Goal: Complete application form

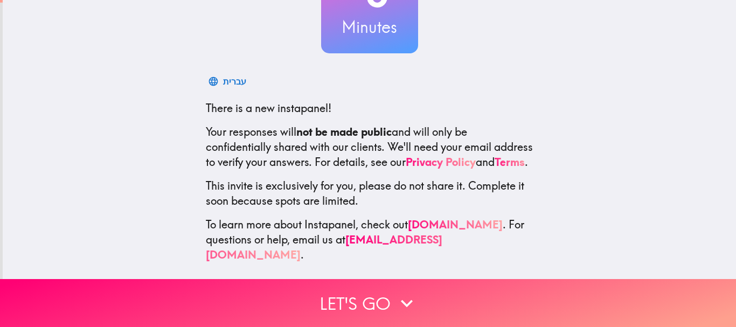
scroll to position [121, 0]
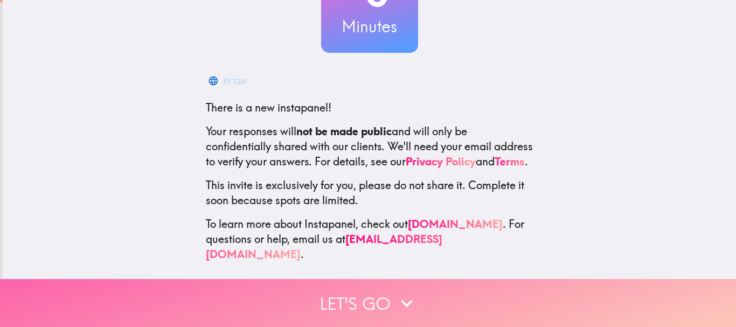
click at [330, 305] on button "Let's go" at bounding box center [368, 303] width 736 height 48
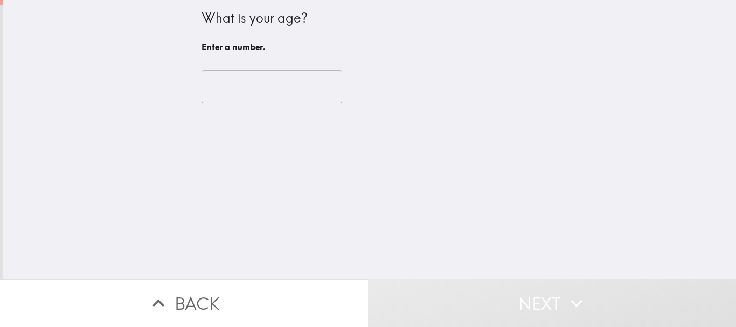
scroll to position [0, 0]
click at [257, 80] on input "number" at bounding box center [271, 86] width 141 height 33
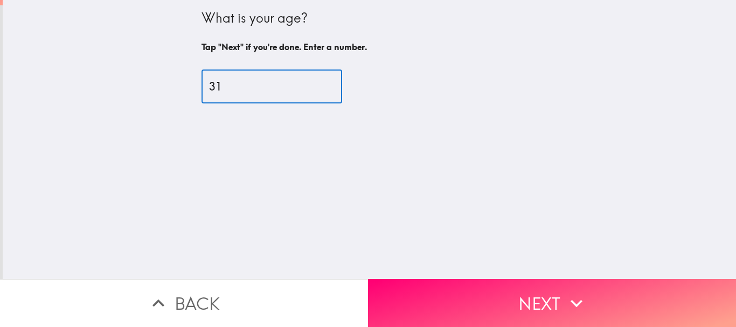
type input "31"
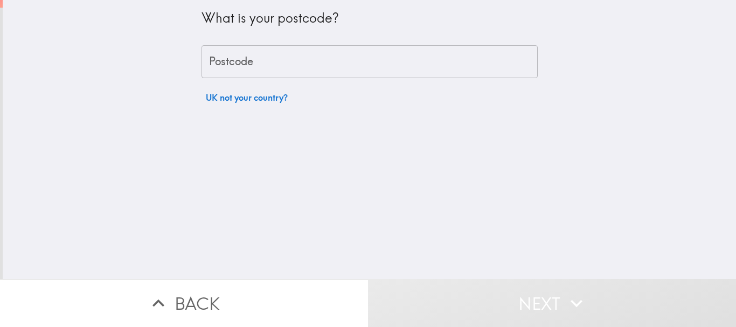
click at [354, 51] on input "Postcode" at bounding box center [369, 61] width 336 height 33
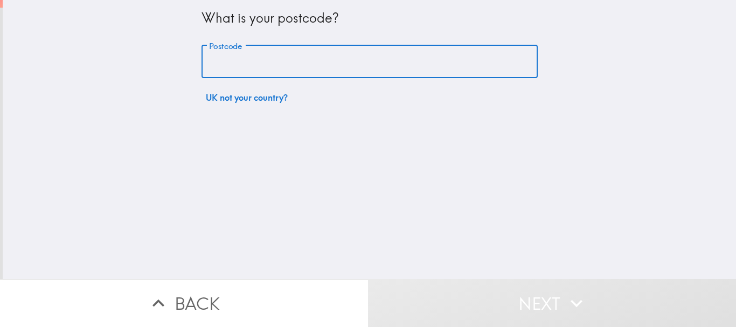
type input "B5 4BB"
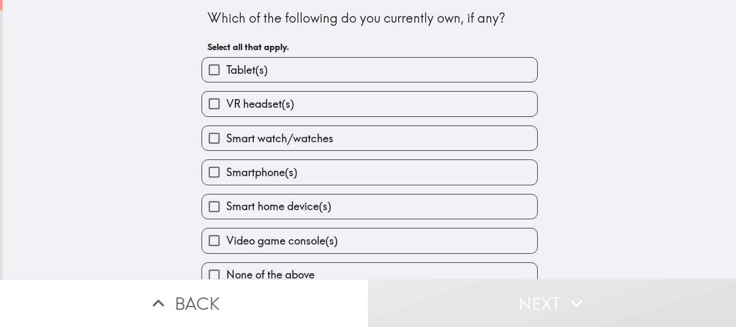
click at [281, 70] on label "Tablet(s)" at bounding box center [369, 70] width 335 height 24
click at [226, 70] on input "Tablet(s)" at bounding box center [214, 70] width 24 height 24
checkbox input "true"
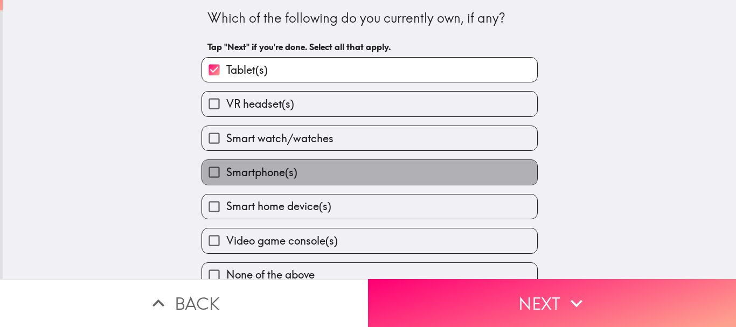
click at [261, 167] on span "Smartphone(s)" at bounding box center [261, 172] width 71 height 15
click at [226, 167] on input "Smartphone(s)" at bounding box center [214, 172] width 24 height 24
checkbox input "true"
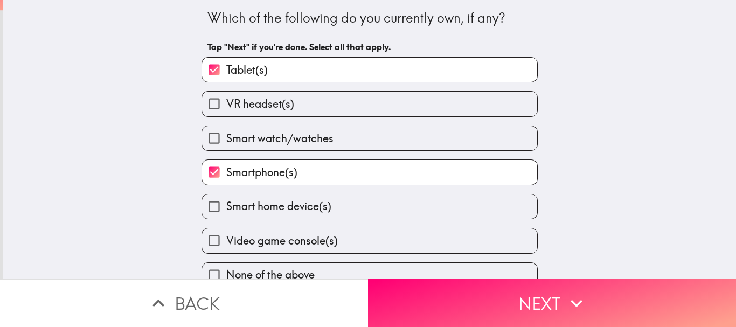
scroll to position [17, 0]
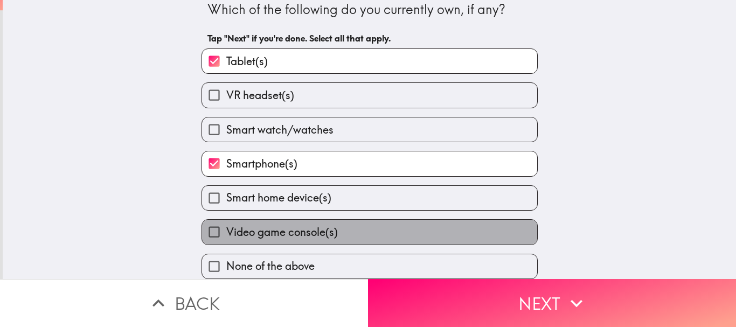
click at [250, 225] on span "Video game console(s)" at bounding box center [281, 232] width 111 height 15
click at [226, 221] on input "Video game console(s)" at bounding box center [214, 232] width 24 height 24
checkbox input "true"
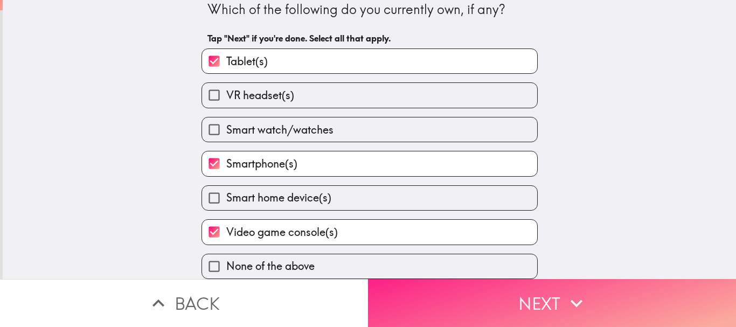
click at [415, 279] on button "Next" at bounding box center [552, 303] width 368 height 48
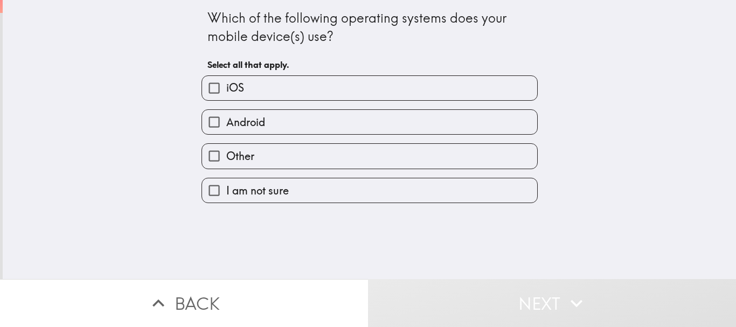
click at [364, 111] on label "Android" at bounding box center [369, 122] width 335 height 24
click at [226, 111] on input "Android" at bounding box center [214, 122] width 24 height 24
checkbox input "true"
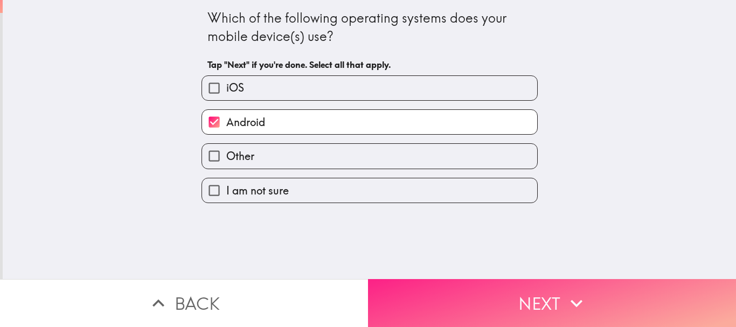
click at [431, 304] on button "Next" at bounding box center [552, 303] width 368 height 48
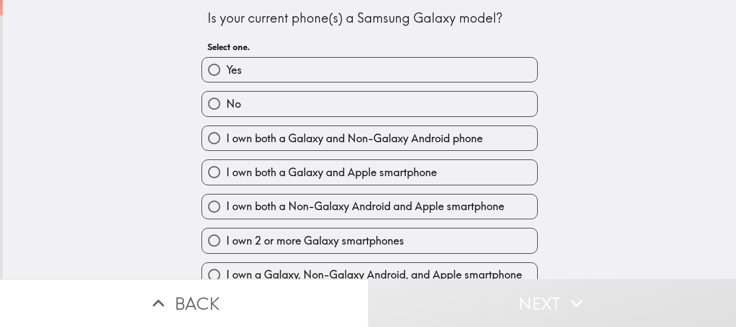
click at [332, 103] on label "No" at bounding box center [369, 104] width 335 height 24
click at [226, 103] on input "No" at bounding box center [214, 104] width 24 height 24
radio input "true"
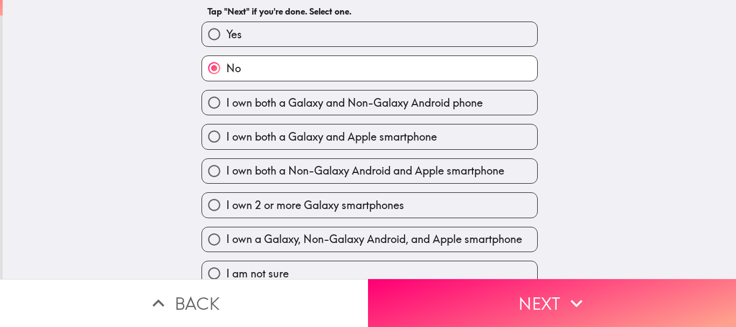
scroll to position [51, 0]
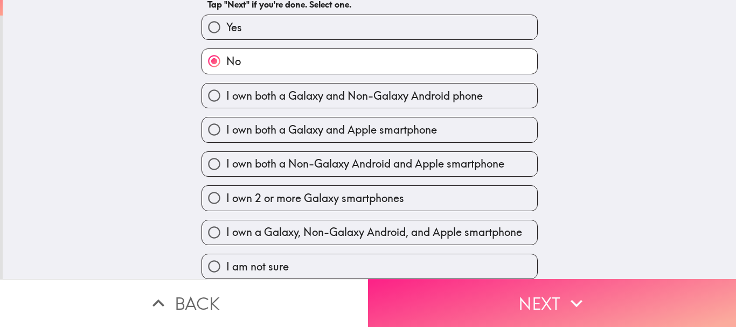
click at [399, 279] on button "Next" at bounding box center [552, 303] width 368 height 48
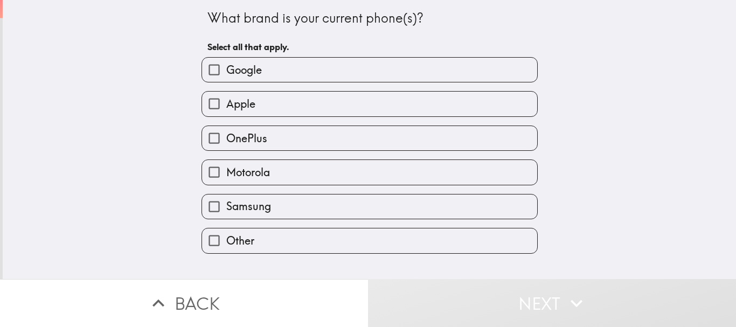
click at [331, 65] on label "Google" at bounding box center [369, 70] width 335 height 24
click at [226, 65] on input "Google" at bounding box center [214, 70] width 24 height 24
checkbox input "true"
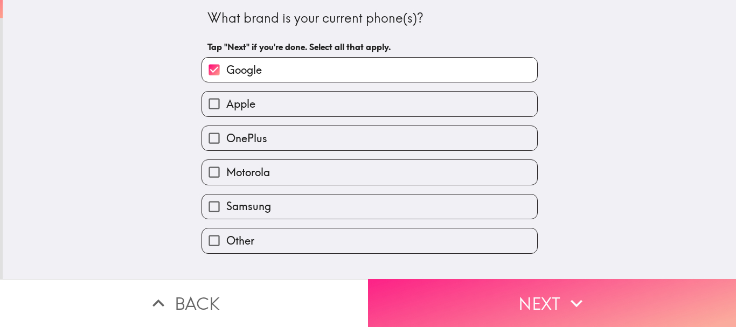
click at [424, 279] on button "Next" at bounding box center [552, 303] width 368 height 48
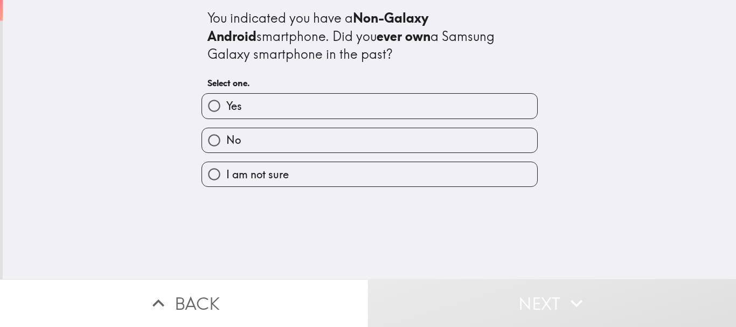
click at [328, 110] on label "Yes" at bounding box center [369, 106] width 335 height 24
click at [226, 110] on input "Yes" at bounding box center [214, 106] width 24 height 24
radio input "true"
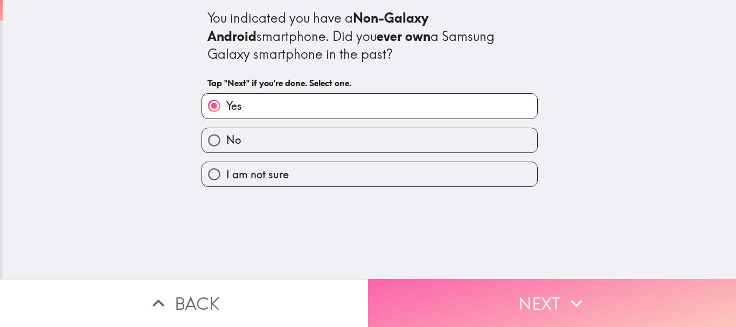
click at [408, 305] on button "Next" at bounding box center [552, 303] width 368 height 48
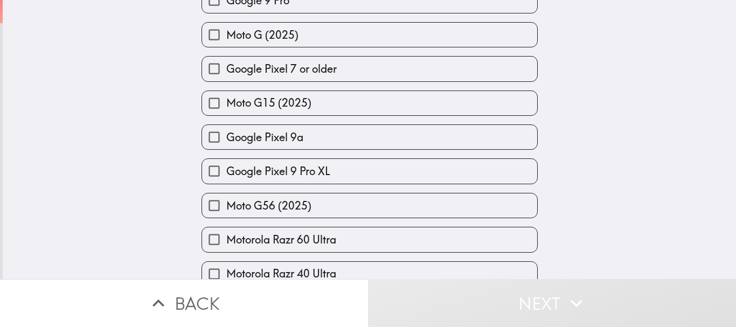
scroll to position [394, 0]
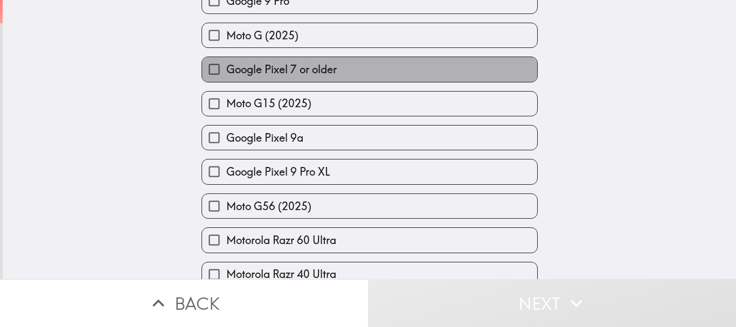
click at [336, 69] on label "Google Pixel 7 or older" at bounding box center [369, 69] width 335 height 24
click at [226, 69] on input "Google Pixel 7 or older" at bounding box center [214, 69] width 24 height 24
checkbox input "true"
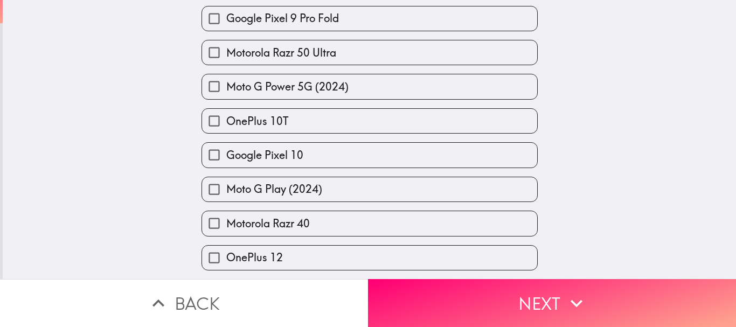
scroll to position [731, 0]
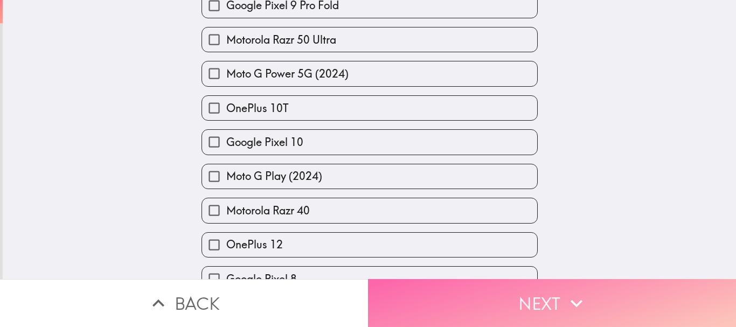
click at [414, 279] on button "Next" at bounding box center [552, 303] width 368 height 48
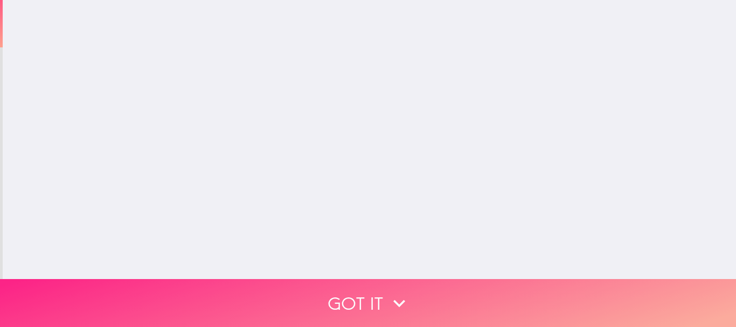
scroll to position [0, 0]
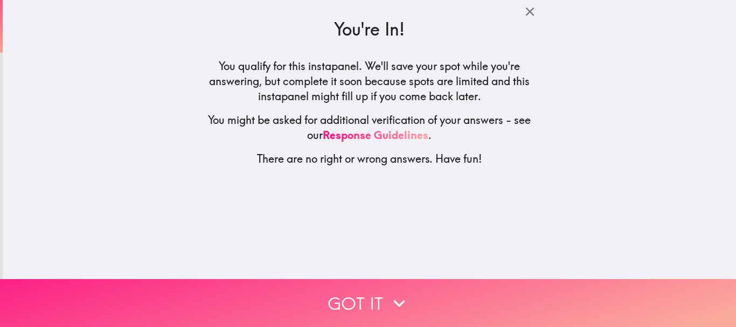
click at [380, 296] on button "Got it" at bounding box center [368, 303] width 736 height 48
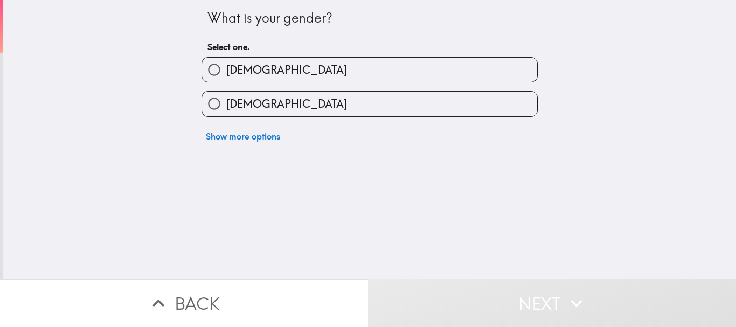
click at [358, 59] on label "[DEMOGRAPHIC_DATA]" at bounding box center [369, 70] width 335 height 24
click at [226, 59] on input "[DEMOGRAPHIC_DATA]" at bounding box center [214, 70] width 24 height 24
radio input "true"
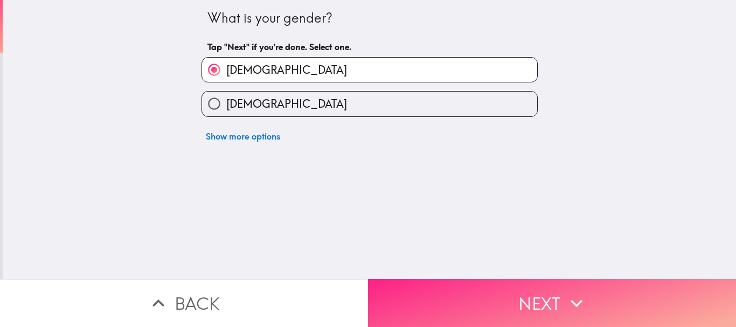
click at [416, 281] on button "Next" at bounding box center [552, 303] width 368 height 48
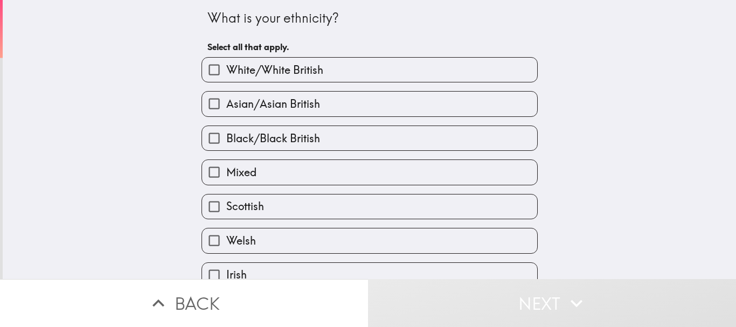
click at [340, 73] on label "White/White British" at bounding box center [369, 70] width 335 height 24
click at [226, 73] on input "White/White British" at bounding box center [214, 70] width 24 height 24
checkbox input "true"
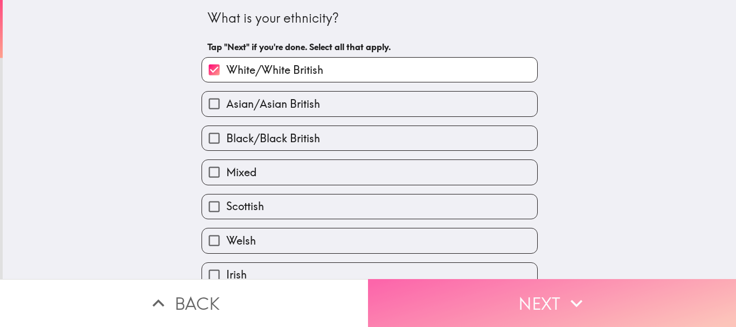
click at [397, 286] on button "Next" at bounding box center [552, 303] width 368 height 48
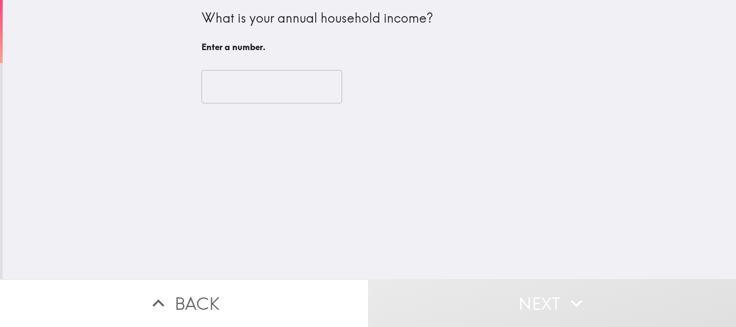
click at [293, 87] on input "number" at bounding box center [271, 86] width 141 height 33
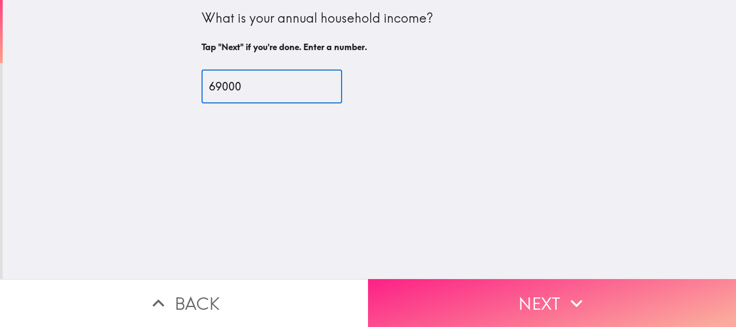
type input "69000"
click at [431, 285] on button "Next" at bounding box center [552, 303] width 368 height 48
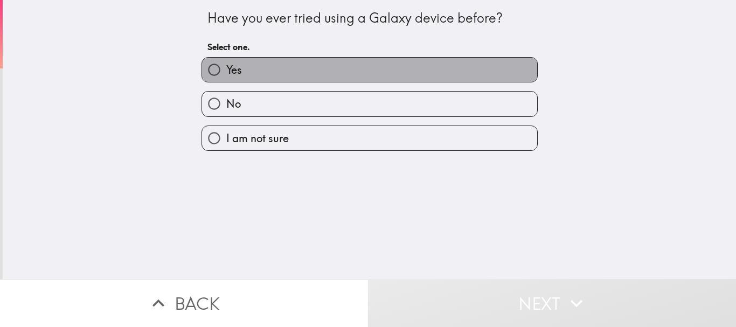
click at [298, 72] on label "Yes" at bounding box center [369, 70] width 335 height 24
click at [226, 72] on input "Yes" at bounding box center [214, 70] width 24 height 24
radio input "true"
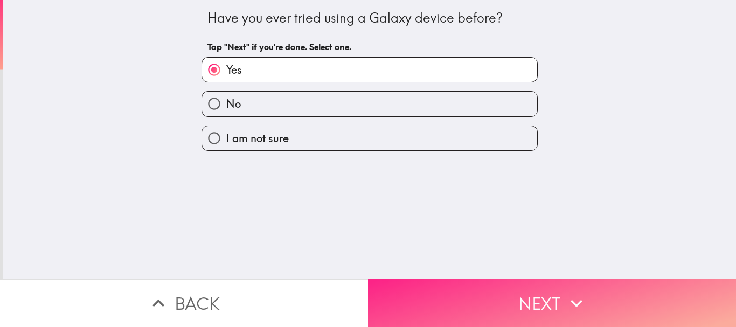
click at [472, 285] on button "Next" at bounding box center [552, 303] width 368 height 48
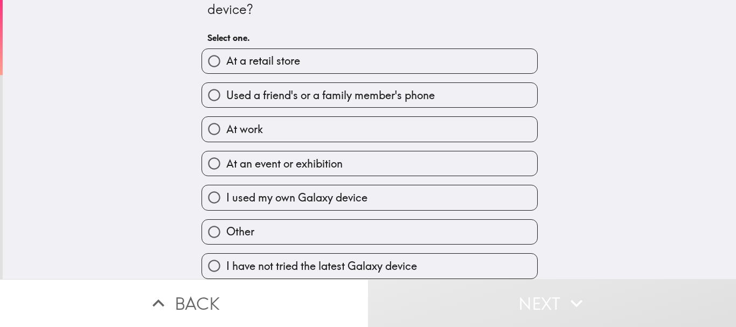
scroll to position [35, 0]
click at [288, 88] on span "Used a friend's or a family member's phone" at bounding box center [330, 95] width 208 height 15
click at [226, 83] on input "Used a friend's or a family member's phone" at bounding box center [214, 95] width 24 height 24
radio input "true"
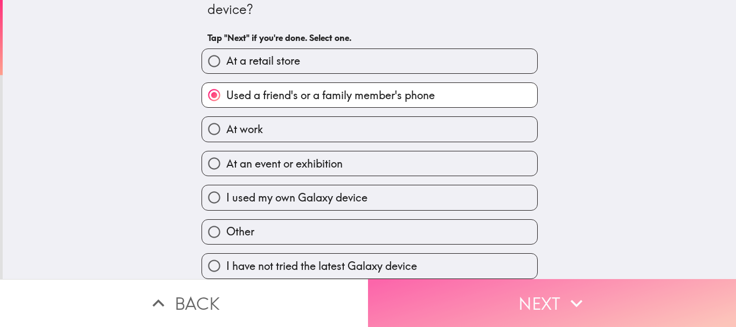
click at [429, 315] on button "Next" at bounding box center [552, 303] width 368 height 48
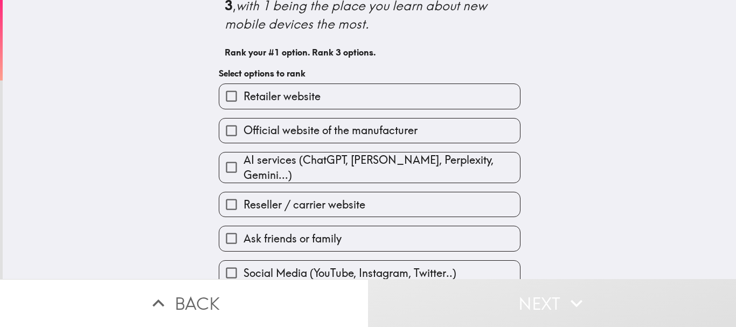
scroll to position [50, 0]
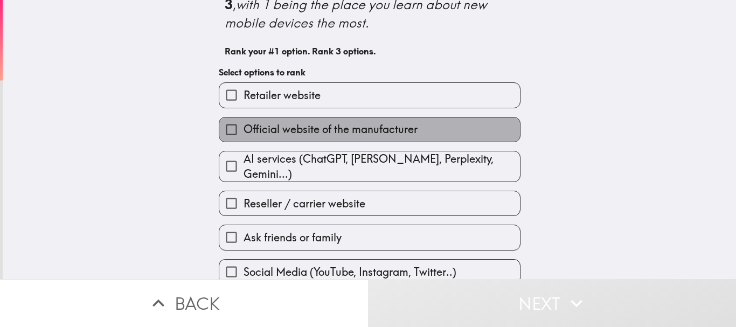
click at [358, 117] on label "Official website of the manufacturer" at bounding box center [369, 129] width 301 height 24
click at [243, 117] on input "Official website of the manufacturer" at bounding box center [231, 129] width 24 height 24
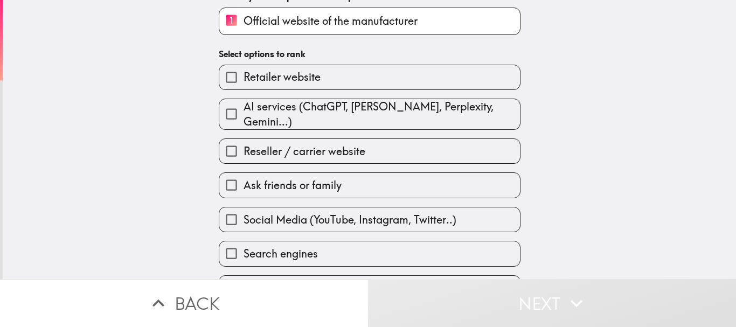
scroll to position [114, 0]
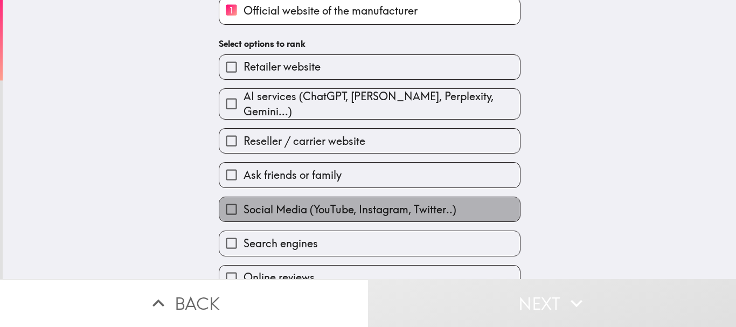
click at [333, 204] on span "Social Media (YouTube, Instagram, Twitter..)" at bounding box center [349, 209] width 213 height 15
click at [243, 204] on input "Social Media (YouTube, Instagram, Twitter..)" at bounding box center [231, 209] width 24 height 24
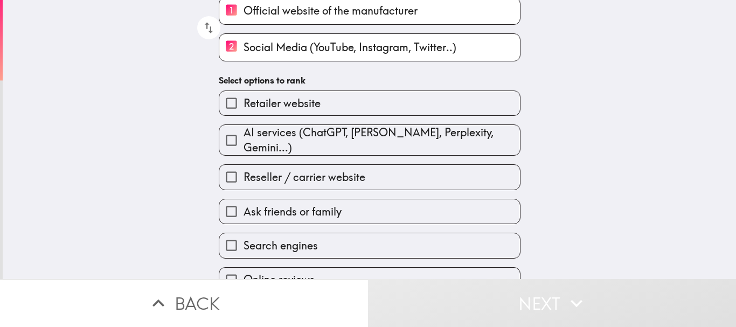
scroll to position [130, 0]
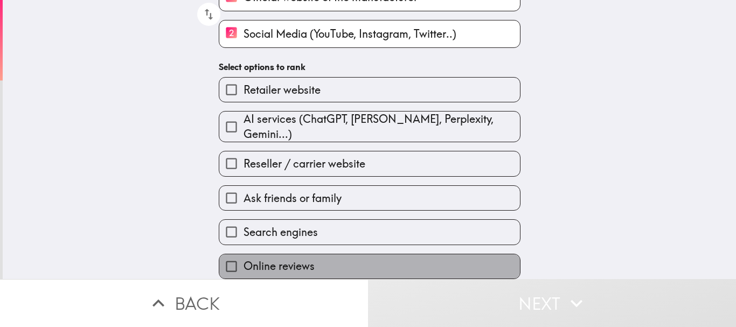
click at [296, 259] on span "Online reviews" at bounding box center [278, 266] width 71 height 15
click at [243, 256] on input "Online reviews" at bounding box center [231, 266] width 24 height 24
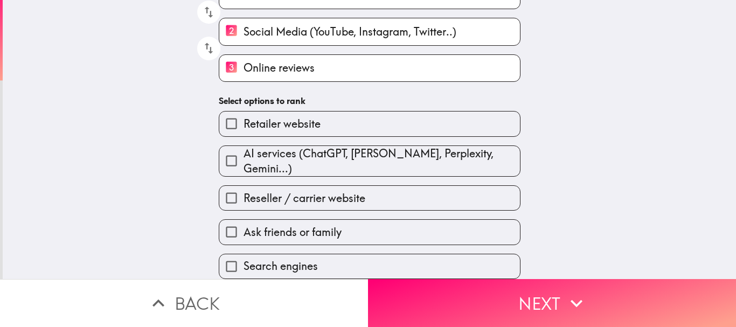
scroll to position [132, 0]
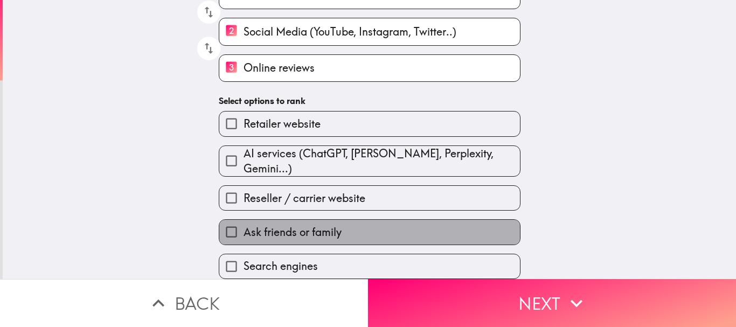
click at [346, 220] on label "Ask friends or family" at bounding box center [369, 232] width 301 height 24
click at [243, 220] on input "Ask friends or family" at bounding box center [231, 232] width 24 height 24
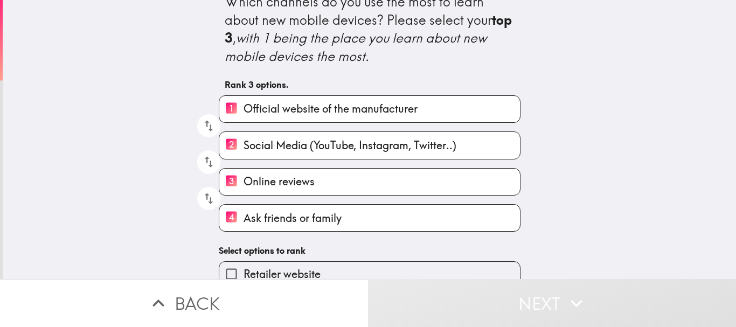
scroll to position [15, 0]
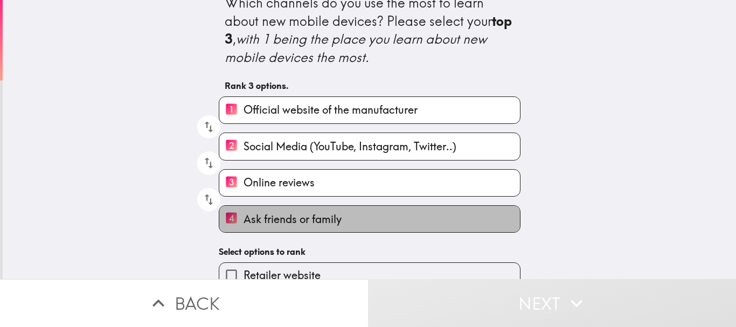
click at [382, 220] on label "4 Ask friends or family" at bounding box center [369, 219] width 301 height 26
click at [243, 220] on input "4 Ask friends or family" at bounding box center [231, 219] width 24 height 26
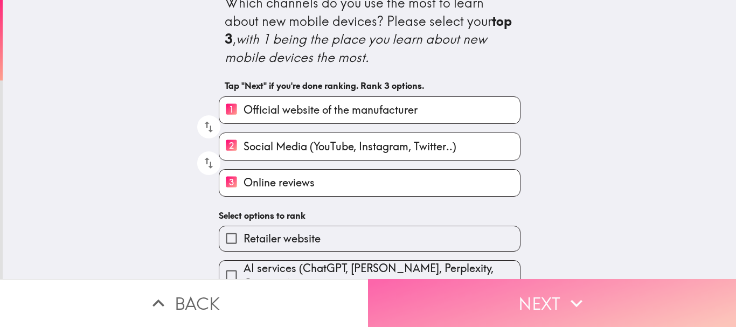
click at [424, 302] on button "Next" at bounding box center [552, 303] width 368 height 48
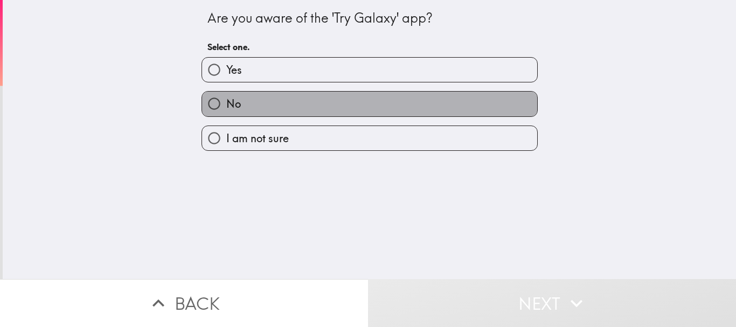
click at [335, 106] on label "No" at bounding box center [369, 104] width 335 height 24
click at [226, 106] on input "No" at bounding box center [214, 104] width 24 height 24
radio input "true"
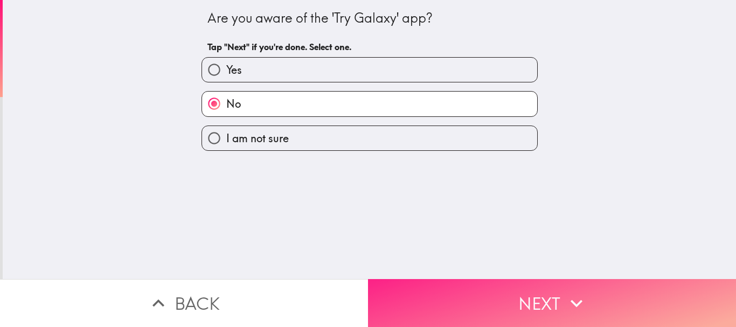
click at [473, 286] on button "Next" at bounding box center [552, 303] width 368 height 48
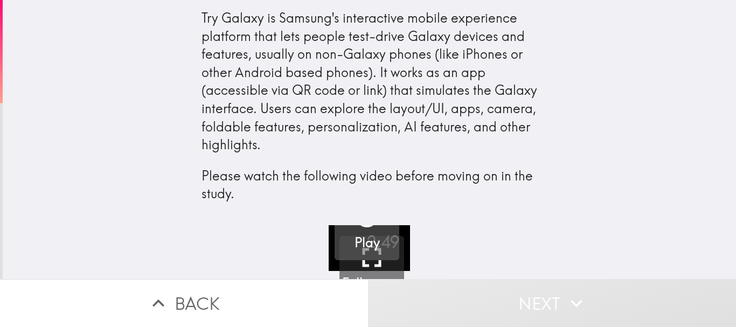
click at [361, 247] on h5 "Play" at bounding box center [366, 243] width 25 height 18
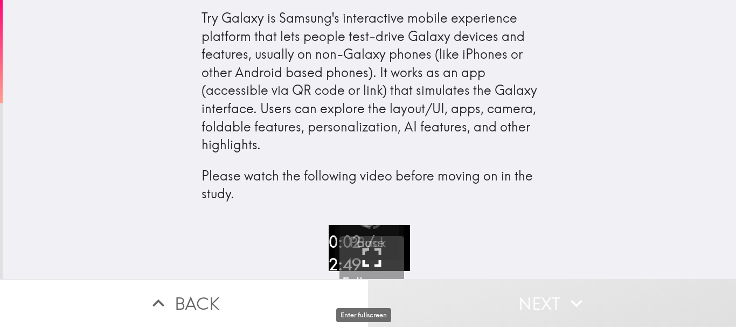
click at [369, 262] on icon "button" at bounding box center [371, 257] width 32 height 32
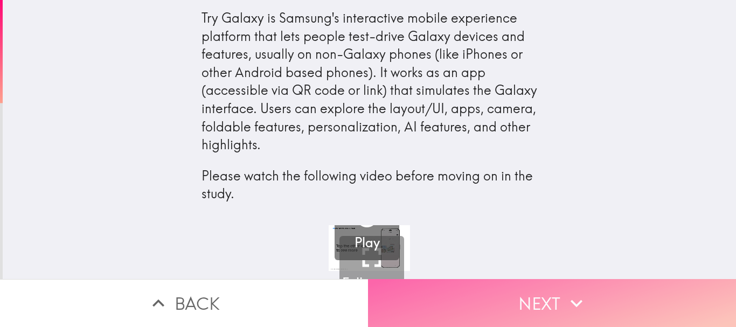
click at [447, 294] on button "Next" at bounding box center [552, 303] width 368 height 48
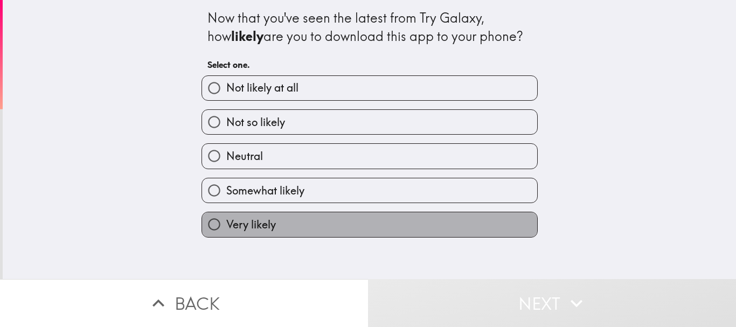
click at [350, 226] on label "Very likely" at bounding box center [369, 224] width 335 height 24
click at [226, 226] on input "Very likely" at bounding box center [214, 224] width 24 height 24
radio input "true"
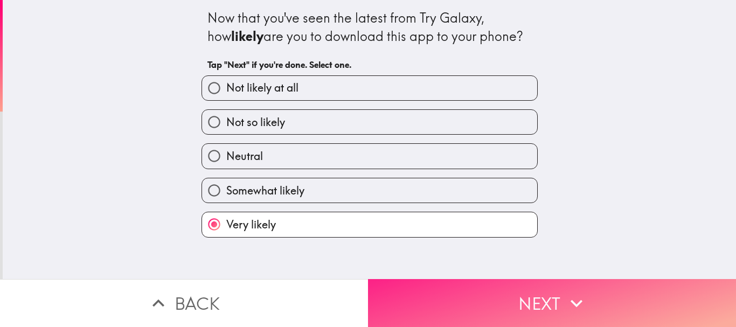
click at [415, 279] on button "Next" at bounding box center [552, 303] width 368 height 48
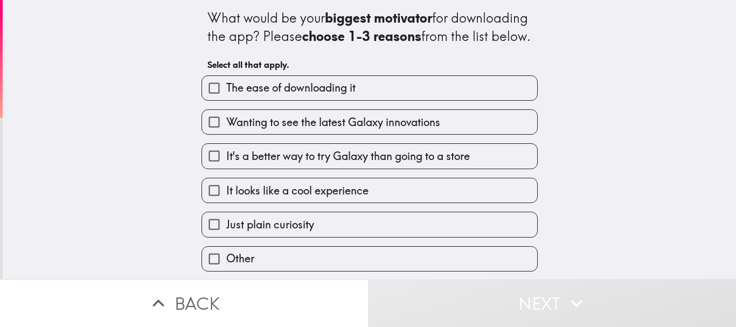
click at [406, 130] on span "Wanting to see the latest Galaxy innovations" at bounding box center [333, 122] width 214 height 15
click at [226, 134] on input "Wanting to see the latest Galaxy innovations" at bounding box center [214, 122] width 24 height 24
checkbox input "true"
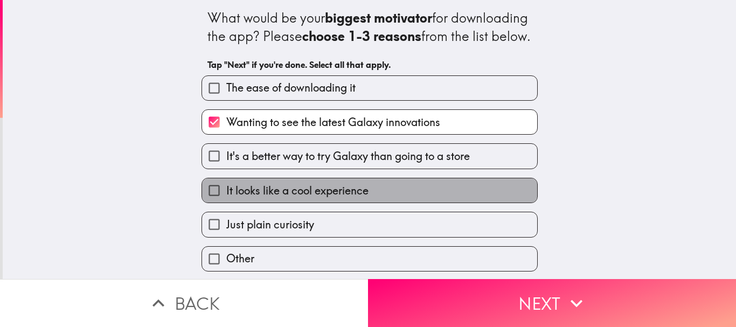
click at [372, 200] on label "It looks like a cool experience" at bounding box center [369, 190] width 335 height 24
click at [226, 200] on input "It looks like a cool experience" at bounding box center [214, 190] width 24 height 24
checkbox input "true"
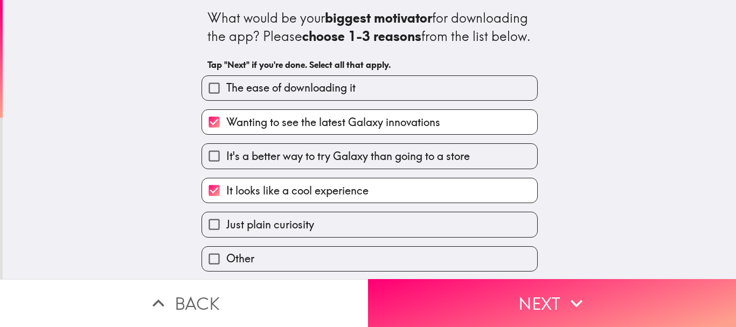
scroll to position [19, 0]
click at [344, 220] on label "Just plain curiosity" at bounding box center [369, 224] width 335 height 24
click at [226, 220] on input "Just plain curiosity" at bounding box center [214, 224] width 24 height 24
checkbox input "true"
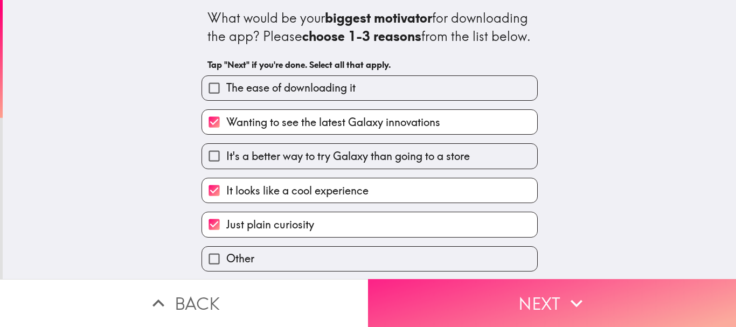
click at [424, 293] on button "Next" at bounding box center [552, 303] width 368 height 48
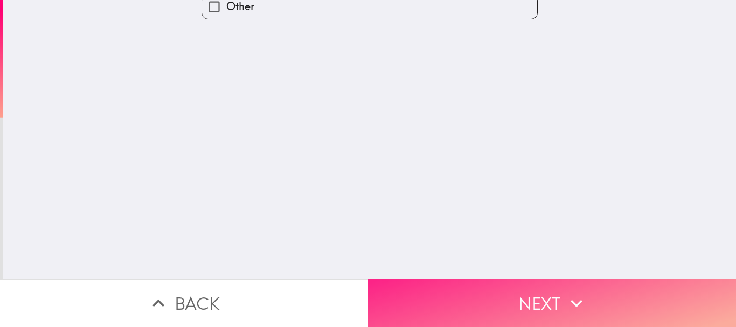
scroll to position [0, 0]
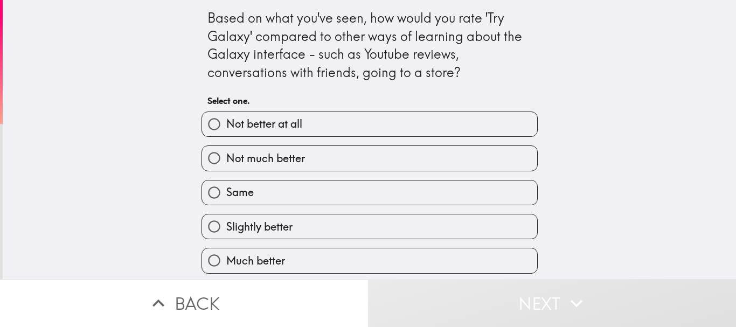
scroll to position [3, 0]
click at [281, 263] on label "Much better" at bounding box center [369, 260] width 335 height 24
click at [226, 263] on input "Much better" at bounding box center [214, 260] width 24 height 24
radio input "true"
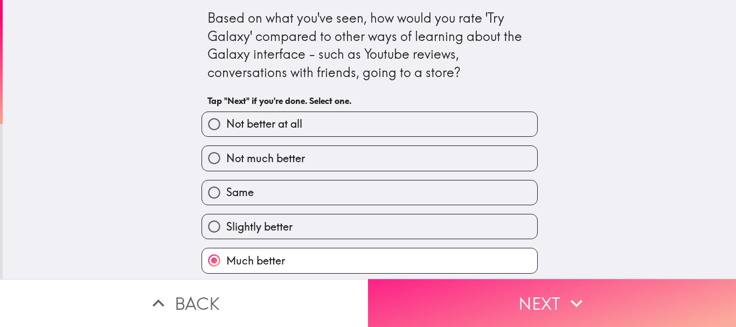
click at [504, 301] on button "Next" at bounding box center [552, 303] width 368 height 48
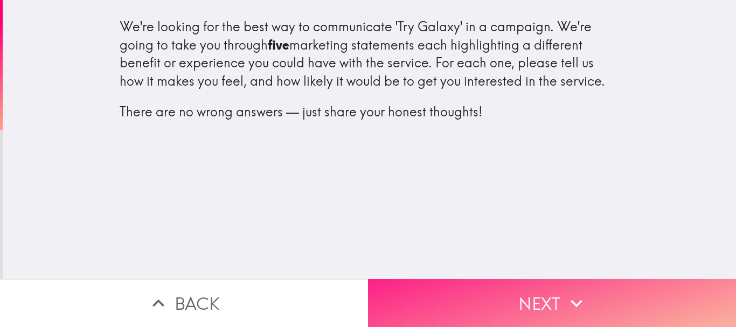
click at [440, 295] on button "Next" at bounding box center [552, 303] width 368 height 48
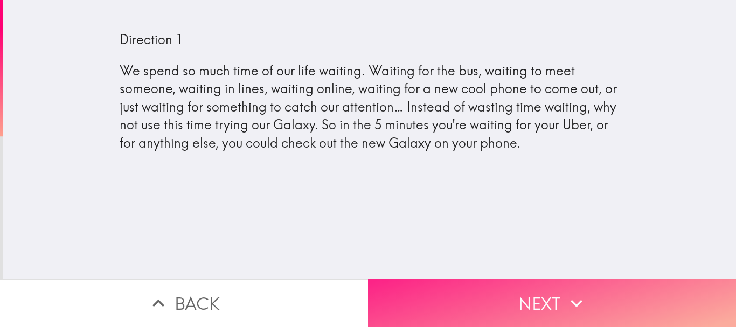
click at [436, 286] on button "Next" at bounding box center [552, 303] width 368 height 48
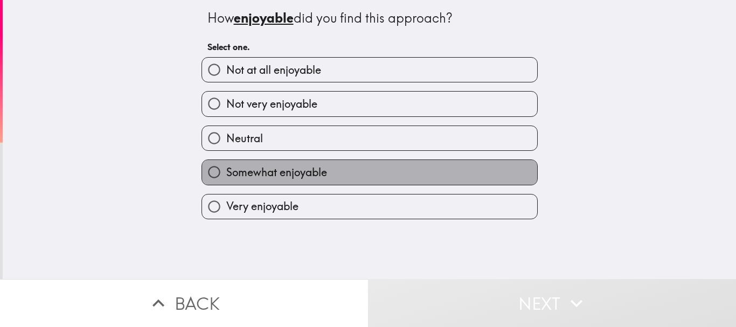
click at [400, 165] on label "Somewhat enjoyable" at bounding box center [369, 172] width 335 height 24
click at [226, 165] on input "Somewhat enjoyable" at bounding box center [214, 172] width 24 height 24
radio input "true"
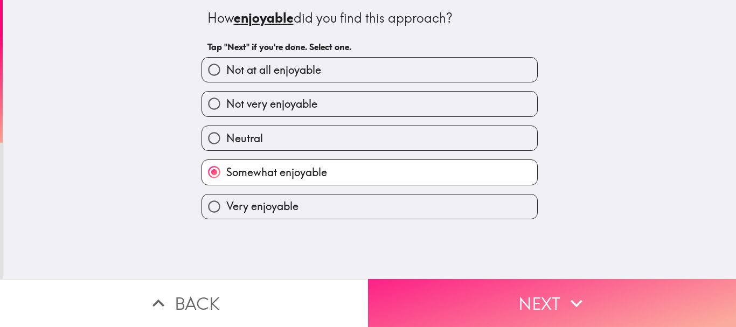
click at [427, 279] on button "Next" at bounding box center [552, 303] width 368 height 48
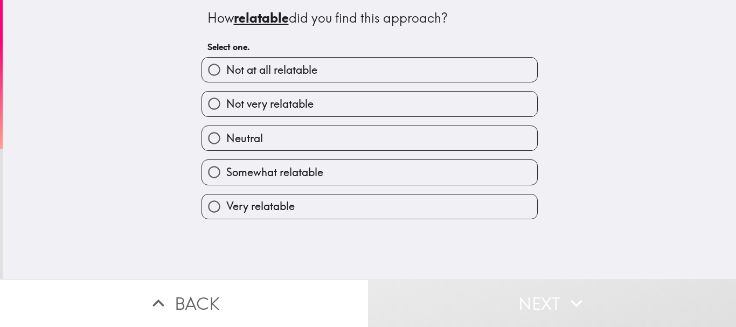
click at [360, 110] on label "Not very relatable" at bounding box center [369, 104] width 335 height 24
click at [226, 110] on input "Not very relatable" at bounding box center [214, 104] width 24 height 24
radio input "true"
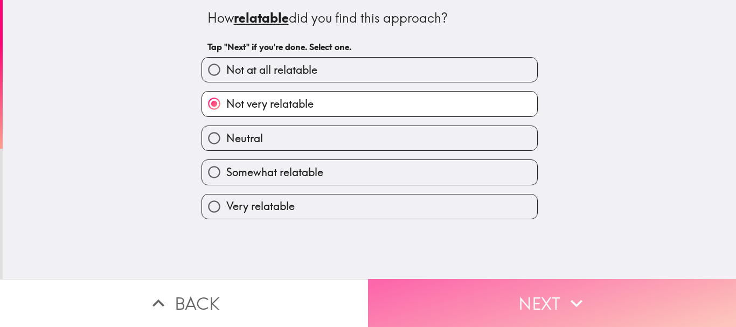
click at [424, 288] on button "Next" at bounding box center [552, 303] width 368 height 48
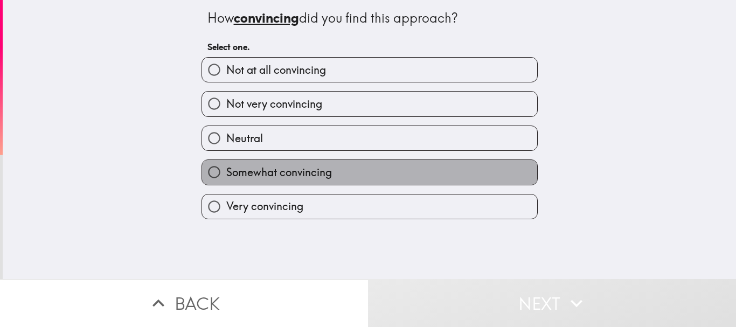
click at [350, 181] on label "Somewhat convincing" at bounding box center [369, 172] width 335 height 24
click at [226, 181] on input "Somewhat convincing" at bounding box center [214, 172] width 24 height 24
radio input "true"
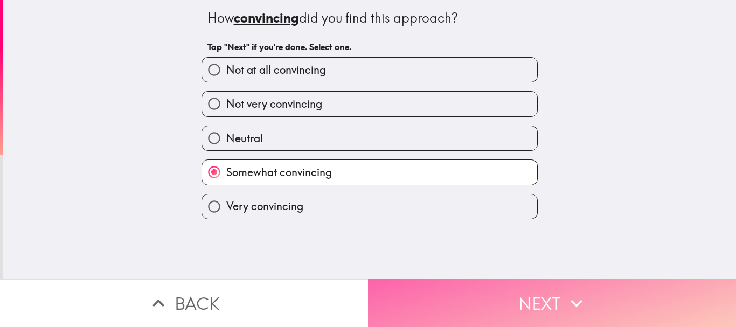
click at [420, 291] on button "Next" at bounding box center [552, 303] width 368 height 48
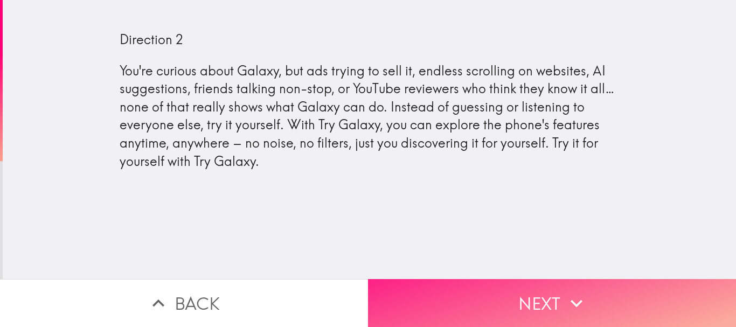
click at [449, 285] on button "Next" at bounding box center [552, 303] width 368 height 48
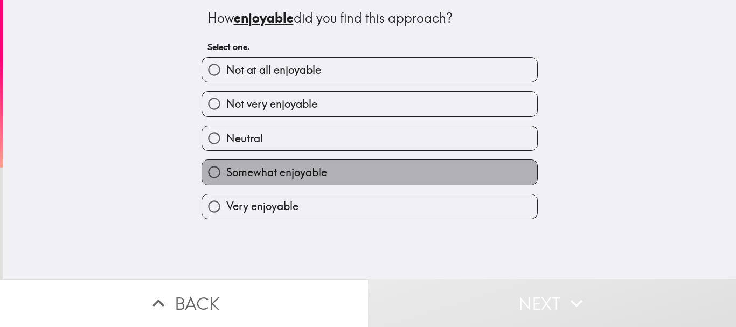
click at [389, 171] on label "Somewhat enjoyable" at bounding box center [369, 172] width 335 height 24
click at [226, 171] on input "Somewhat enjoyable" at bounding box center [214, 172] width 24 height 24
radio input "true"
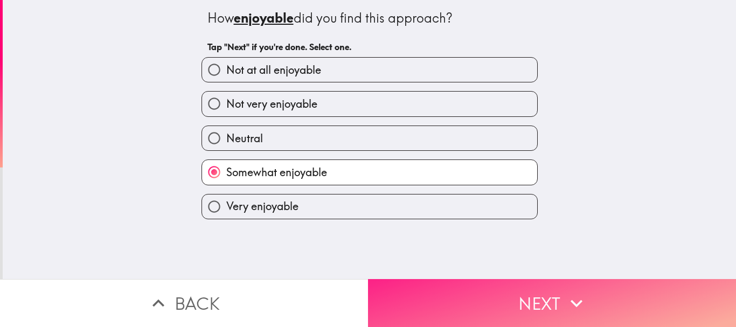
click at [429, 296] on button "Next" at bounding box center [552, 303] width 368 height 48
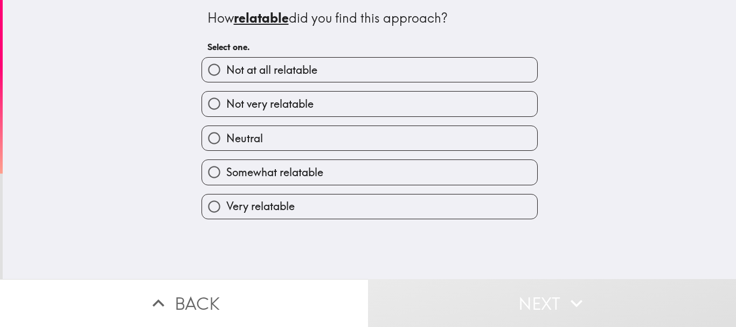
click at [397, 173] on label "Somewhat relatable" at bounding box center [369, 172] width 335 height 24
click at [226, 173] on input "Somewhat relatable" at bounding box center [214, 172] width 24 height 24
radio input "true"
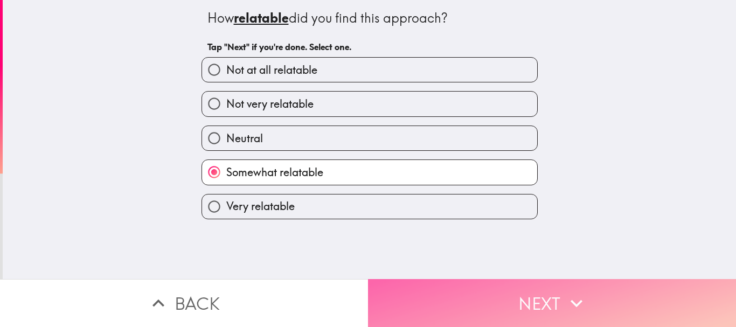
click at [406, 297] on button "Next" at bounding box center [552, 303] width 368 height 48
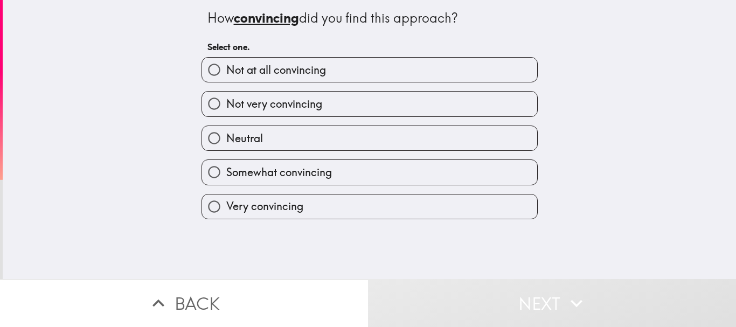
click at [354, 174] on label "Somewhat convincing" at bounding box center [369, 172] width 335 height 24
click at [226, 174] on input "Somewhat convincing" at bounding box center [214, 172] width 24 height 24
radio input "true"
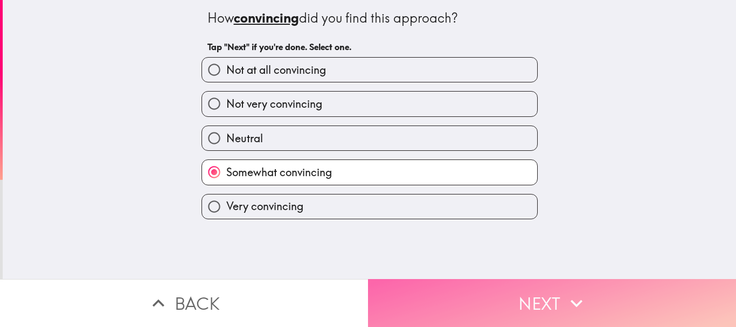
click at [408, 288] on button "Next" at bounding box center [552, 303] width 368 height 48
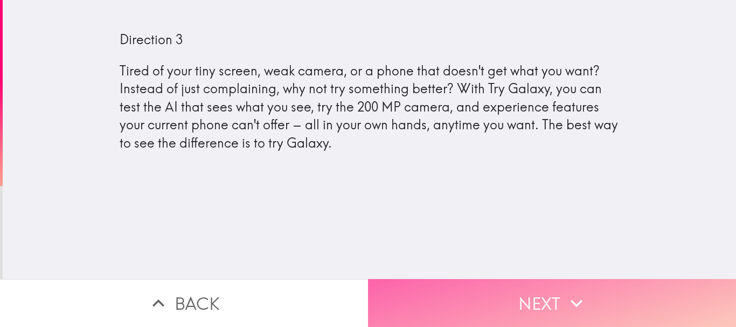
click at [450, 296] on button "Next" at bounding box center [552, 303] width 368 height 48
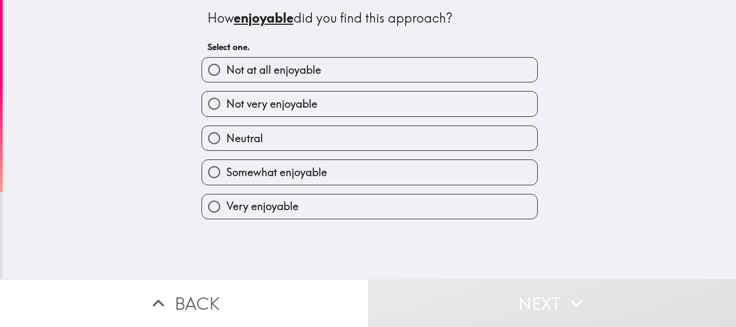
click at [363, 170] on label "Somewhat enjoyable" at bounding box center [369, 172] width 335 height 24
click at [226, 170] on input "Somewhat enjoyable" at bounding box center [214, 172] width 24 height 24
radio input "true"
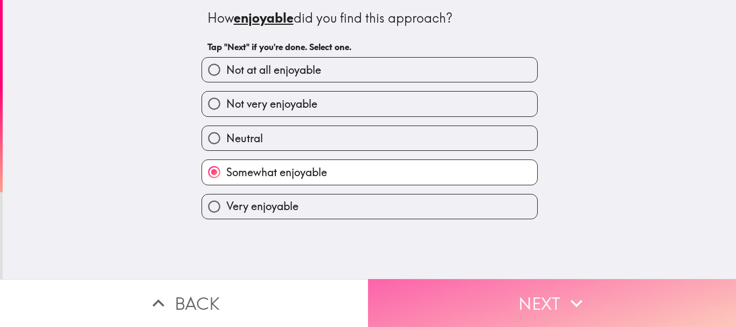
click at [401, 302] on button "Next" at bounding box center [552, 303] width 368 height 48
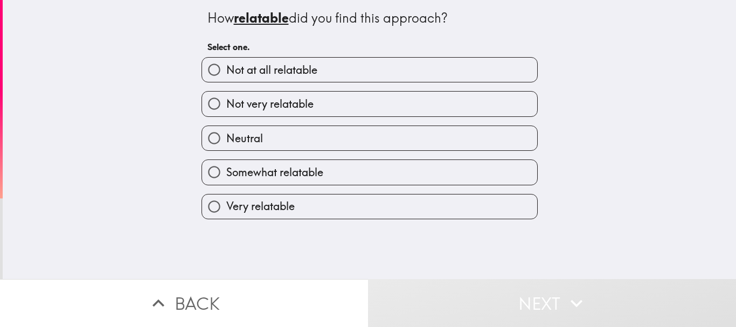
click at [352, 105] on label "Not very relatable" at bounding box center [369, 104] width 335 height 24
click at [226, 105] on input "Not very relatable" at bounding box center [214, 104] width 24 height 24
radio input "true"
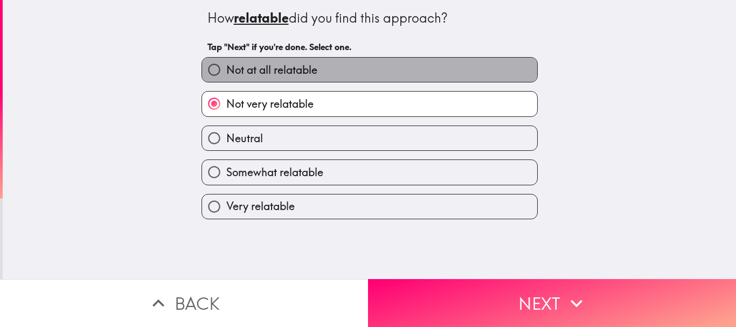
click at [352, 69] on label "Not at all relatable" at bounding box center [369, 70] width 335 height 24
click at [226, 69] on input "Not at all relatable" at bounding box center [214, 70] width 24 height 24
radio input "true"
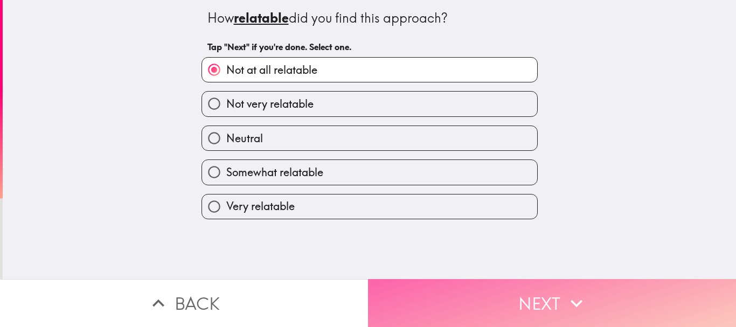
click at [436, 285] on button "Next" at bounding box center [552, 303] width 368 height 48
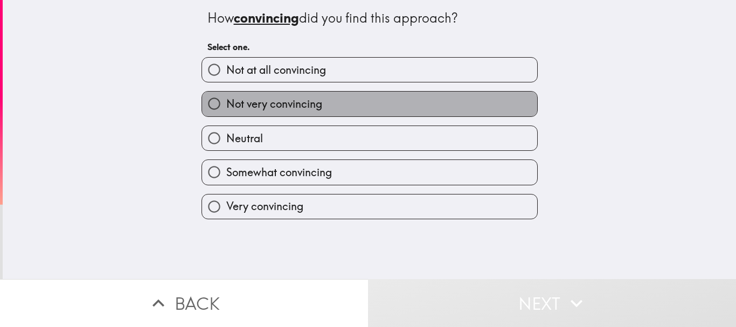
click at [319, 103] on label "Not very convincing" at bounding box center [369, 104] width 335 height 24
click at [226, 103] on input "Not very convincing" at bounding box center [214, 104] width 24 height 24
radio input "true"
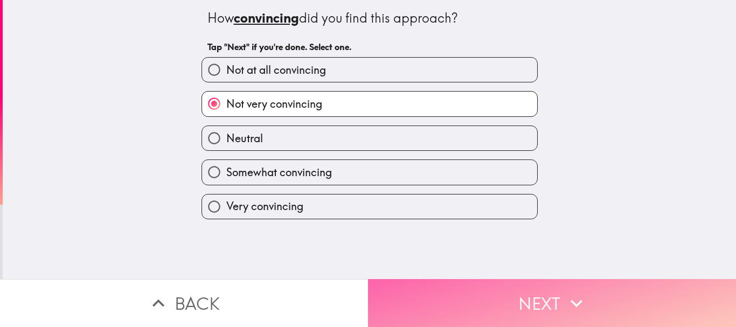
click at [404, 286] on button "Next" at bounding box center [552, 303] width 368 height 48
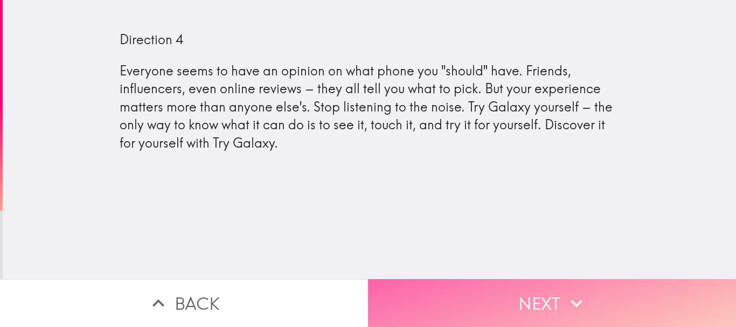
click at [453, 294] on button "Next" at bounding box center [552, 303] width 368 height 48
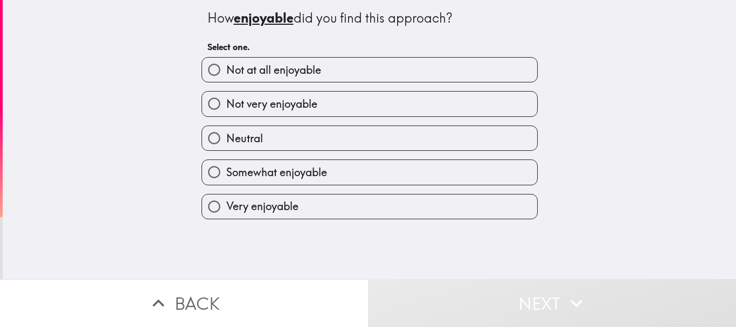
click at [373, 186] on div "Very enjoyable" at bounding box center [365, 202] width 345 height 34
click at [370, 173] on label "Somewhat enjoyable" at bounding box center [369, 172] width 335 height 24
click at [226, 173] on input "Somewhat enjoyable" at bounding box center [214, 172] width 24 height 24
radio input "true"
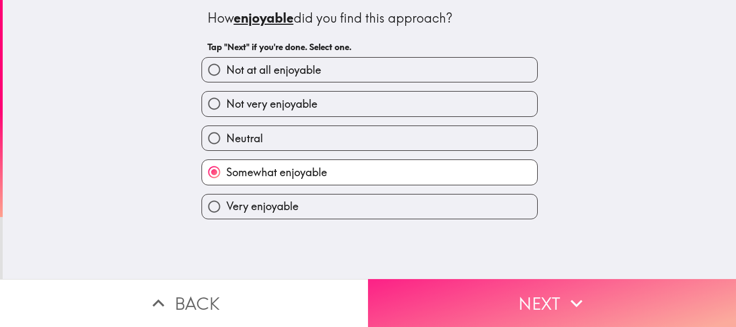
click at [451, 298] on button "Next" at bounding box center [552, 303] width 368 height 48
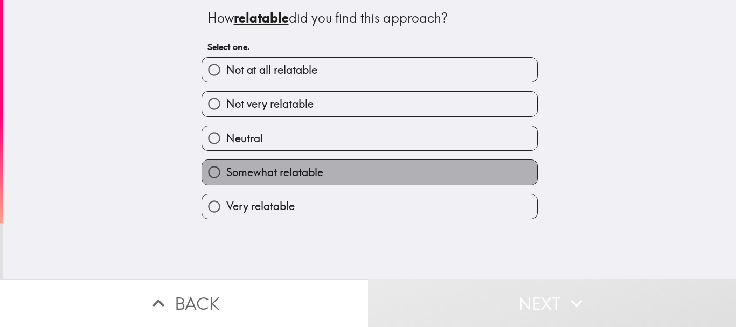
click at [306, 169] on span "Somewhat relatable" at bounding box center [274, 172] width 97 height 15
click at [226, 169] on input "Somewhat relatable" at bounding box center [214, 172] width 24 height 24
radio input "true"
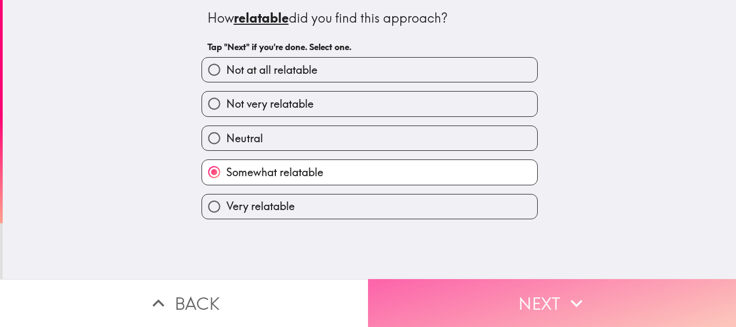
click at [422, 279] on button "Next" at bounding box center [552, 303] width 368 height 48
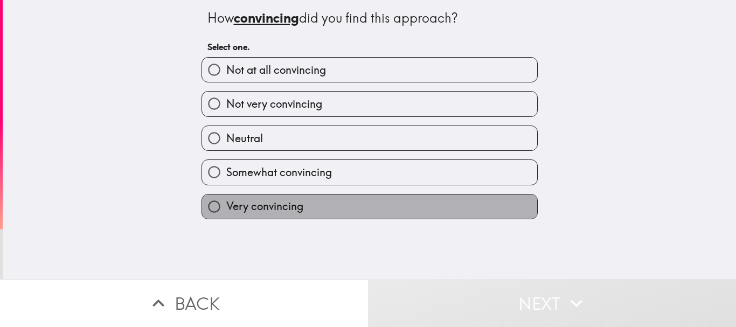
click at [379, 212] on label "Very convincing" at bounding box center [369, 206] width 335 height 24
click at [226, 212] on input "Very convincing" at bounding box center [214, 206] width 24 height 24
radio input "true"
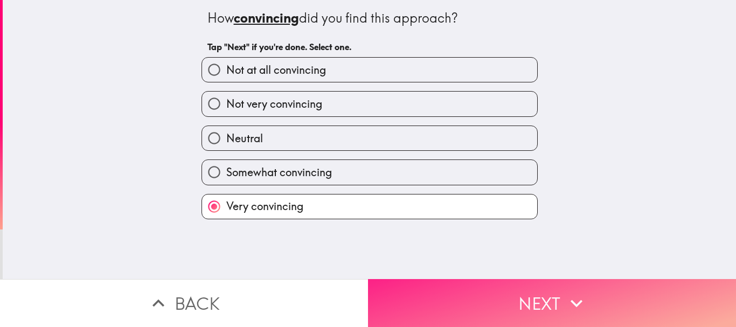
click at [428, 280] on button "Next" at bounding box center [552, 303] width 368 height 48
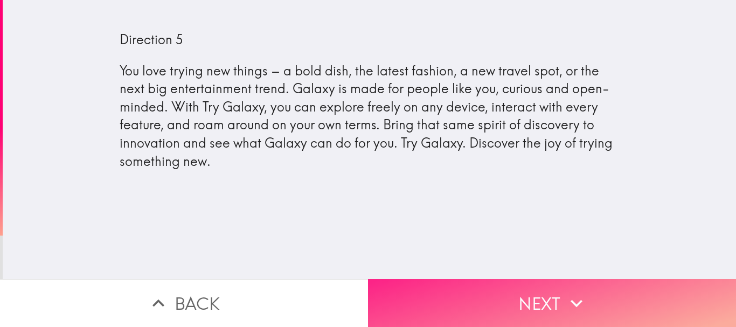
click at [432, 296] on button "Next" at bounding box center [552, 303] width 368 height 48
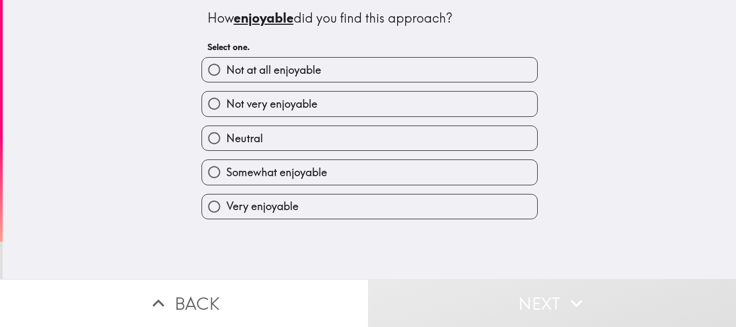
click at [391, 218] on label "Very enjoyable" at bounding box center [369, 206] width 335 height 24
click at [226, 218] on input "Very enjoyable" at bounding box center [214, 206] width 24 height 24
radio input "true"
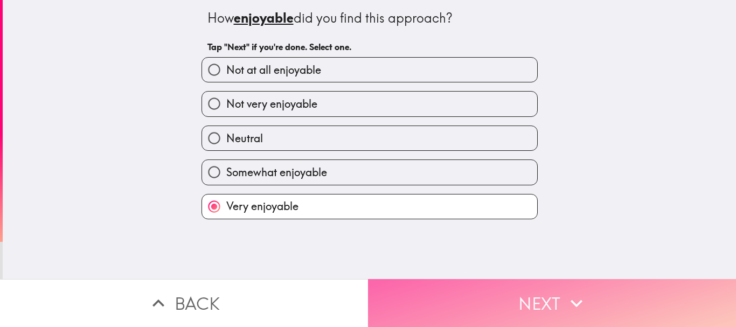
click at [430, 299] on button "Next" at bounding box center [552, 303] width 368 height 48
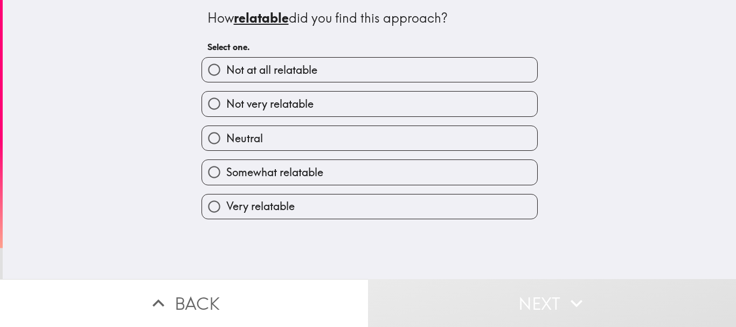
click at [364, 198] on label "Very relatable" at bounding box center [369, 206] width 335 height 24
click at [226, 198] on input "Very relatable" at bounding box center [214, 206] width 24 height 24
radio input "true"
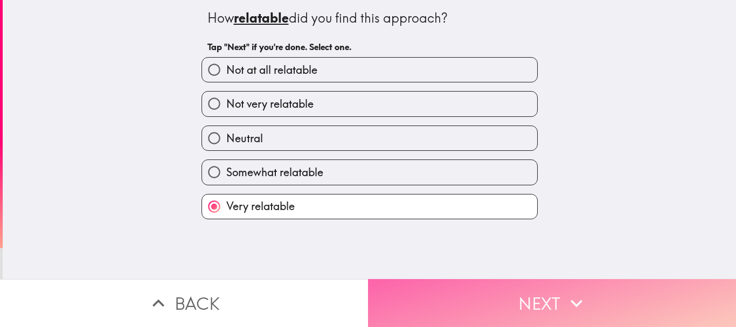
click at [429, 279] on button "Next" at bounding box center [552, 303] width 368 height 48
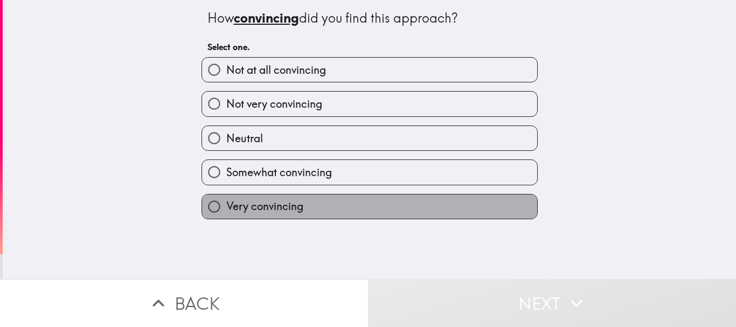
click at [357, 199] on label "Very convincing" at bounding box center [369, 206] width 335 height 24
click at [226, 199] on input "Very convincing" at bounding box center [214, 206] width 24 height 24
radio input "true"
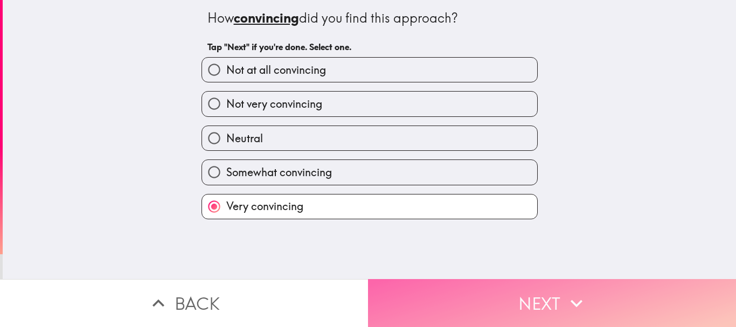
click at [409, 281] on button "Next" at bounding box center [552, 303] width 368 height 48
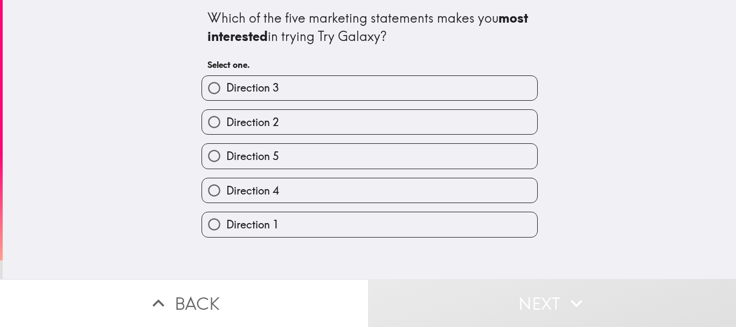
click at [332, 146] on label "Direction 5" at bounding box center [369, 156] width 335 height 24
click at [226, 146] on input "Direction 5" at bounding box center [214, 156] width 24 height 24
radio input "true"
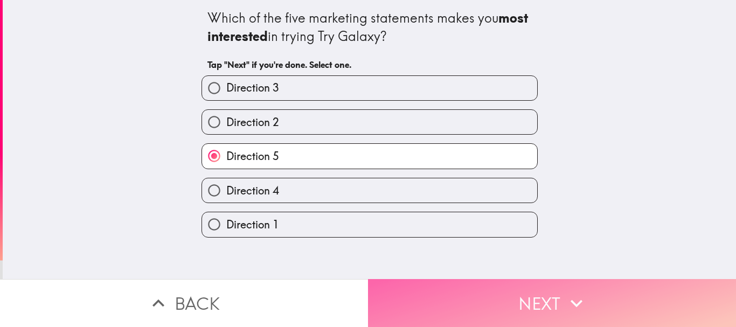
click at [411, 279] on button "Next" at bounding box center [552, 303] width 368 height 48
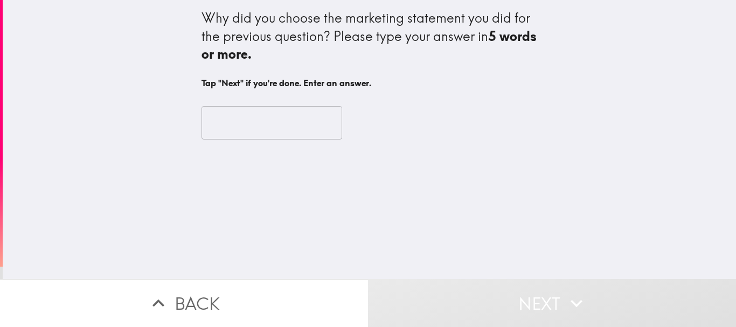
click at [244, 123] on input "text" at bounding box center [271, 122] width 141 height 33
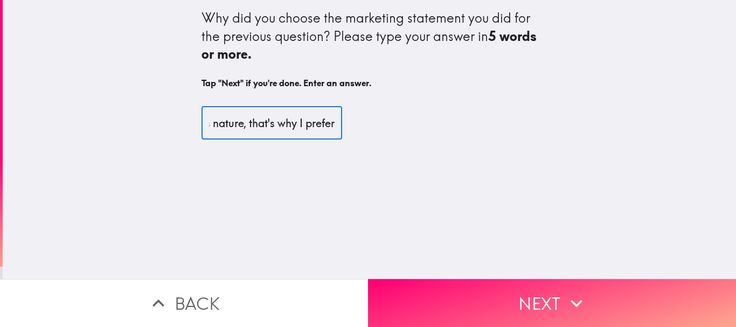
scroll to position [0, 127]
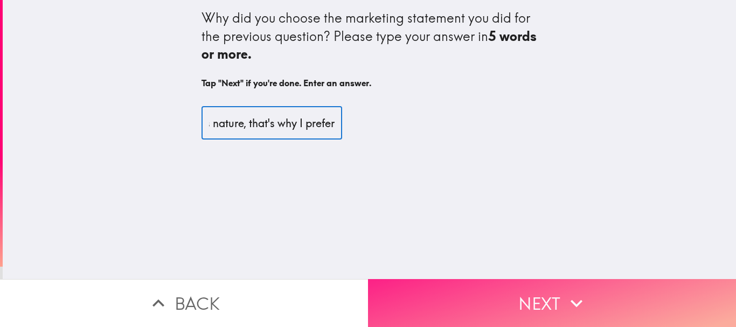
type input "It appeals to my curious nature, that's why I prefer"
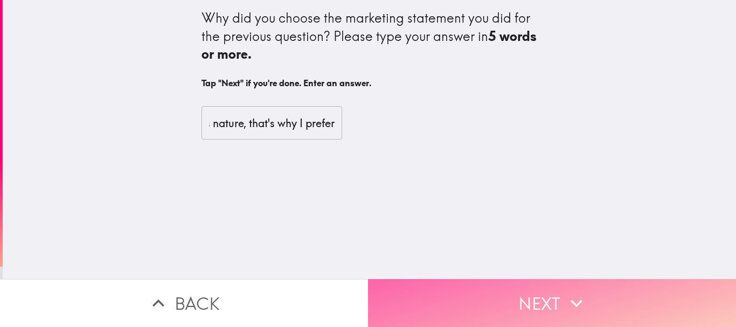
scroll to position [0, 0]
click at [456, 295] on button "Next" at bounding box center [552, 303] width 368 height 48
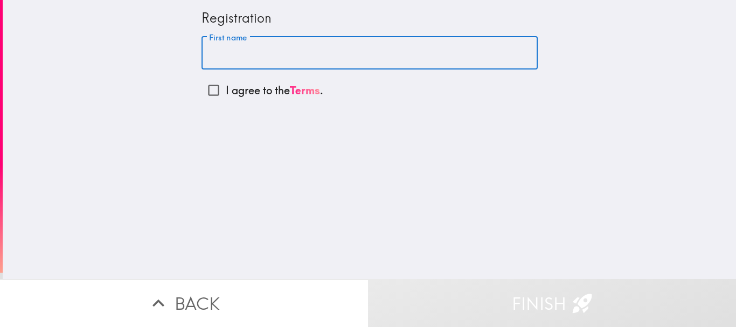
click at [324, 50] on input "First name" at bounding box center [369, 53] width 336 height 33
type input "[PERSON_NAME]"
click at [228, 94] on p "I agree to the Terms ." at bounding box center [274, 90] width 97 height 15
click at [226, 94] on input "I agree to the Terms ." at bounding box center [213, 90] width 24 height 24
checkbox input "true"
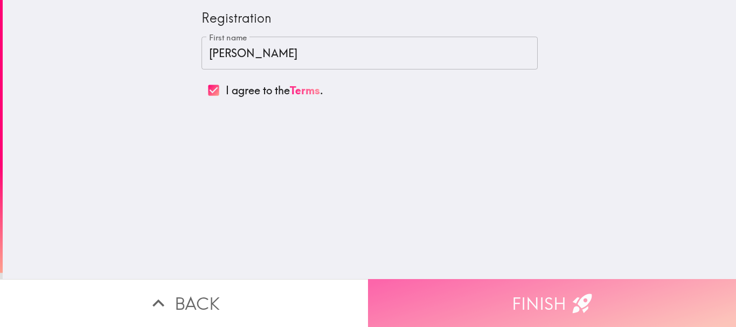
click at [438, 283] on button "Finish" at bounding box center [552, 303] width 368 height 48
